Goal: Check status: Check status

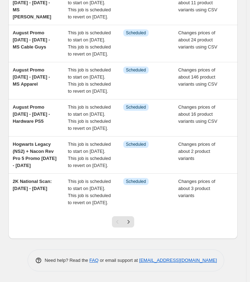
scroll to position [264, 0]
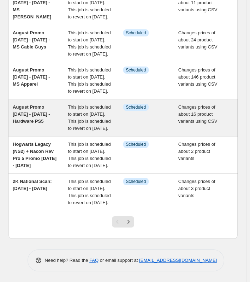
click at [78, 131] on span "This job is scheduled to start on [DATE]. This job is scheduled to revert on [D…" at bounding box center [89, 117] width 43 height 27
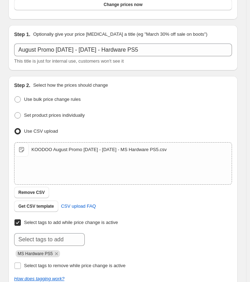
scroll to position [64, 0]
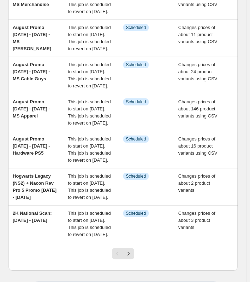
scroll to position [201, 0]
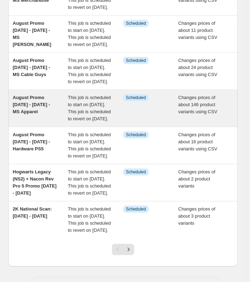
click at [89, 121] on span "This job is scheduled to start on [DATE]. This job is scheduled to revert on [D…" at bounding box center [89, 108] width 43 height 27
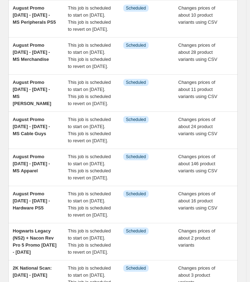
scroll to position [143, 0]
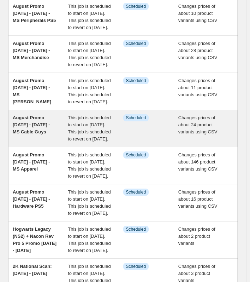
click at [77, 141] on span "This job is scheduled to start on [DATE]. This job is scheduled to revert on [D…" at bounding box center [89, 128] width 43 height 27
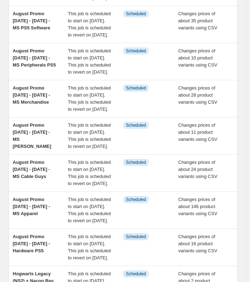
scroll to position [99, 0]
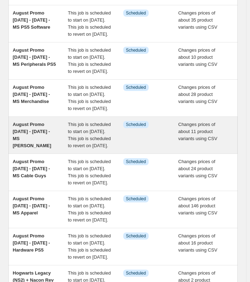
click at [74, 148] on span "This job is scheduled to start on [DATE]. This job is scheduled to revert on [D…" at bounding box center [89, 135] width 43 height 27
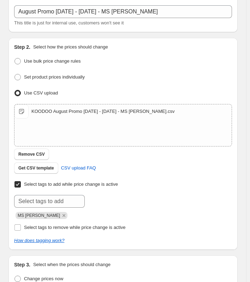
scroll to position [102, 0]
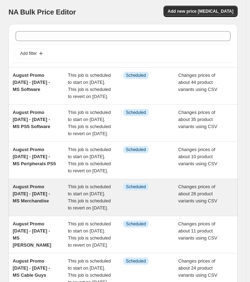
click at [88, 216] on div "August Promo [DATE] - [DATE] - MS Merchandise This job is scheduled to start on…" at bounding box center [123, 197] width 230 height 37
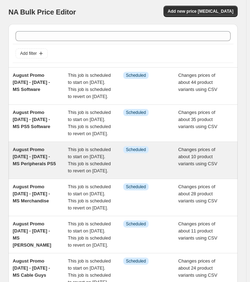
click at [79, 173] on span "This job is scheduled to start on [DATE]. This job is scheduled to revert on [D…" at bounding box center [89, 160] width 43 height 27
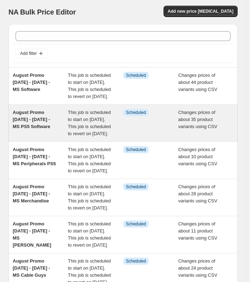
click at [78, 137] on div "This job is scheduled to start on [DATE]. This job is scheduled to revert on [D…" at bounding box center [95, 123] width 55 height 28
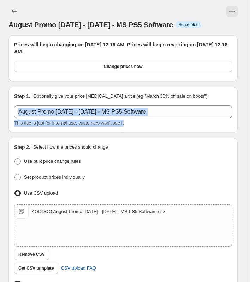
drag, startPoint x: 250, startPoint y: 104, endPoint x: 250, endPoint y: 121, distance: 17.0
click at [250, 121] on html "Home Settings Plans Skip to content August Promo [DATE] - [DATE] - MS PS5 Softw…" at bounding box center [125, 141] width 250 height 282
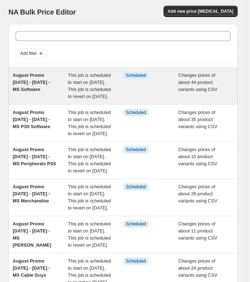
click at [73, 92] on span "This job is scheduled to start on [DATE]. This job is scheduled to revert on [D…" at bounding box center [89, 85] width 43 height 27
